Goal: Task Accomplishment & Management: Complete application form

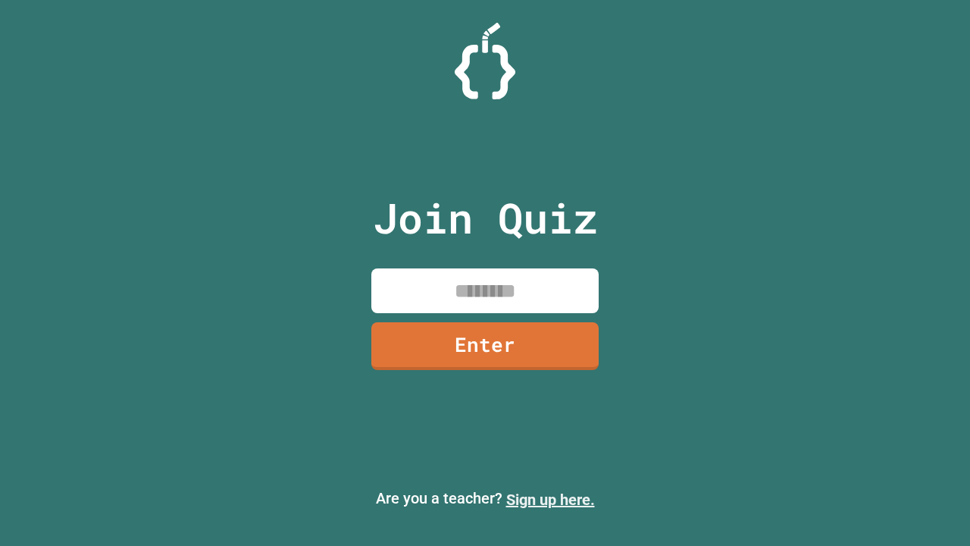
click at [550, 499] on link "Sign up here." at bounding box center [550, 499] width 89 height 18
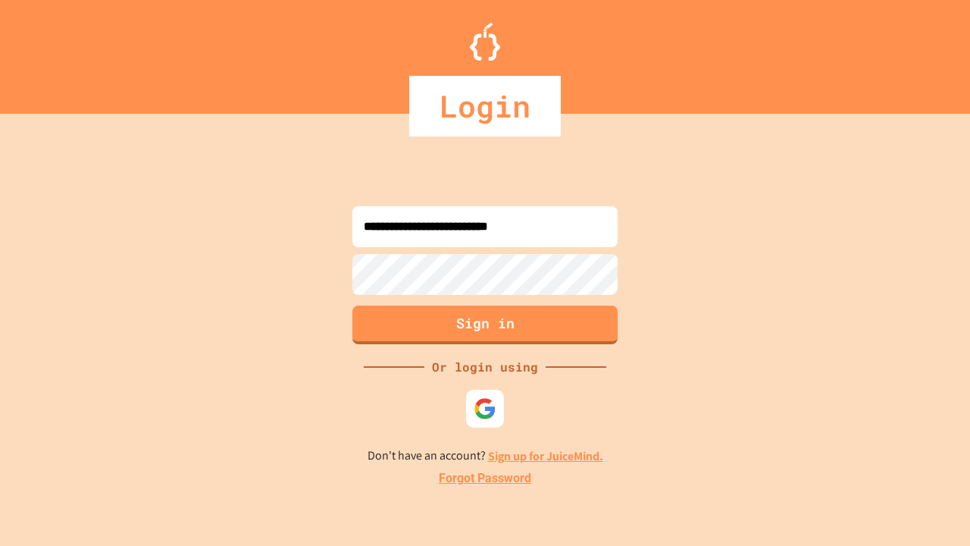
type input "**********"
